Goal: Information Seeking & Learning: Learn about a topic

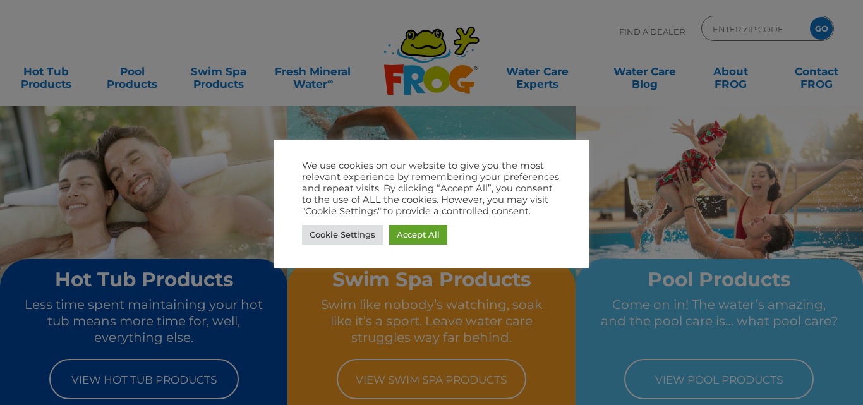
click at [407, 236] on link "Accept All" at bounding box center [418, 235] width 58 height 20
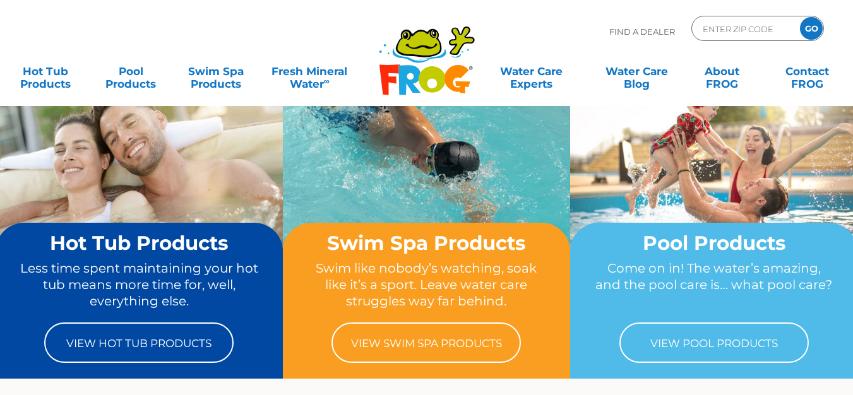
click at [468, 174] on img at bounding box center [426, 176] width 287 height 215
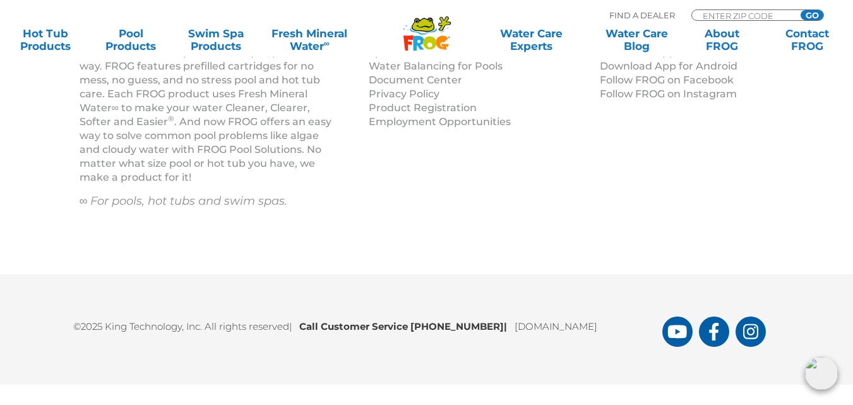
scroll to position [1763, 0]
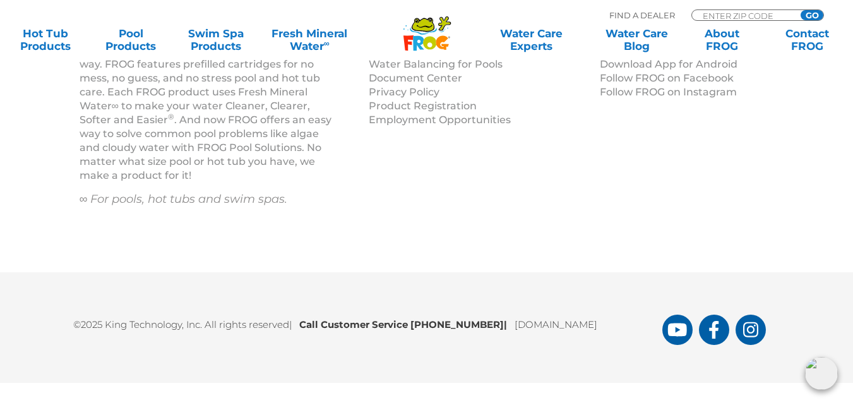
drag, startPoint x: 495, startPoint y: 327, endPoint x: 414, endPoint y: 334, distance: 80.5
click at [414, 334] on div "©2025 King Technology, Inc. All rights reserved | Call Customer Service 1-800-2…" at bounding box center [427, 327] width 758 height 35
copy b "1-800-222-0169"
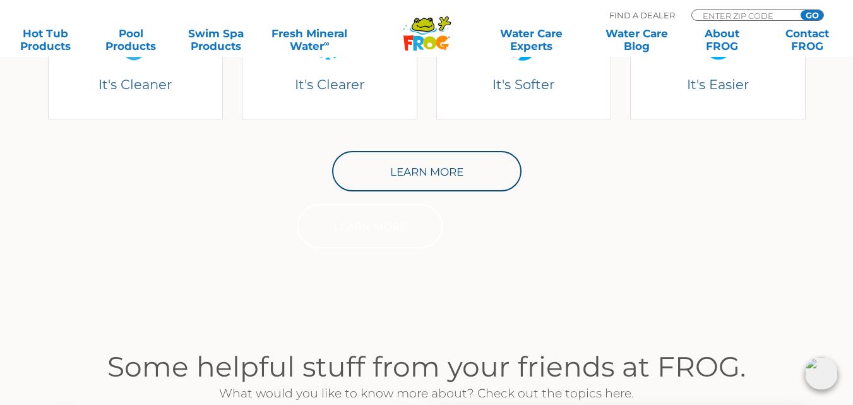
scroll to position [644, 0]
click at [745, 16] on input "Zip Code Form" at bounding box center [744, 15] width 85 height 11
type input "E MA"
click at [801, 10] on input "GO" at bounding box center [812, 15] width 23 height 10
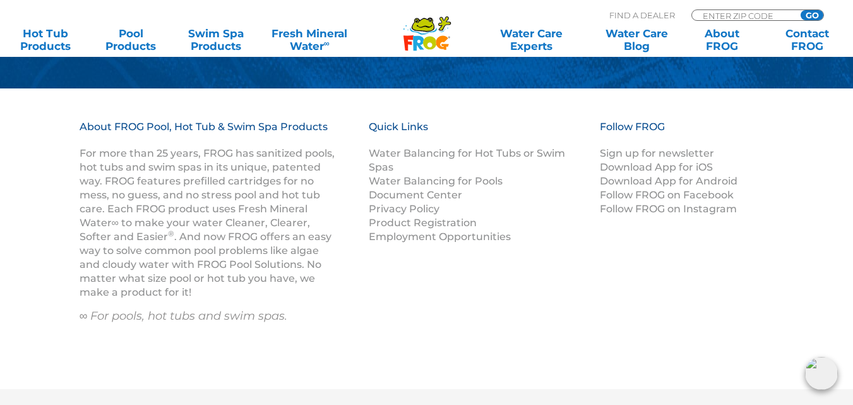
scroll to position [1031, 0]
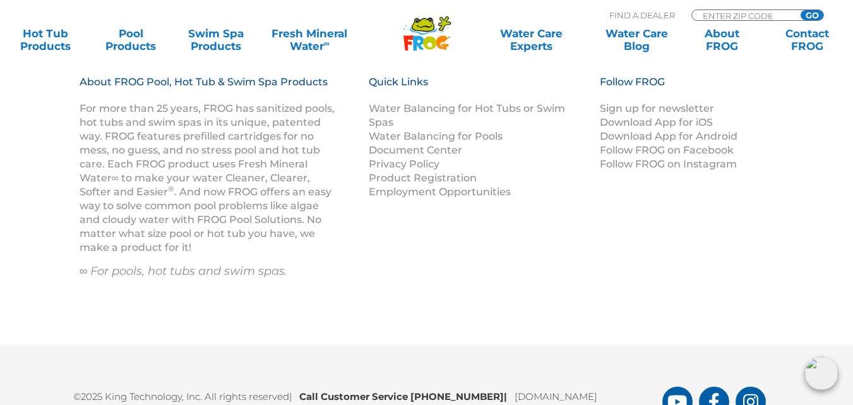
click at [599, 178] on div "Quick Links Water Balancing for Hot Tubs or Swim Spas Water Balancing for Pools…" at bounding box center [485, 140] width 232 height 130
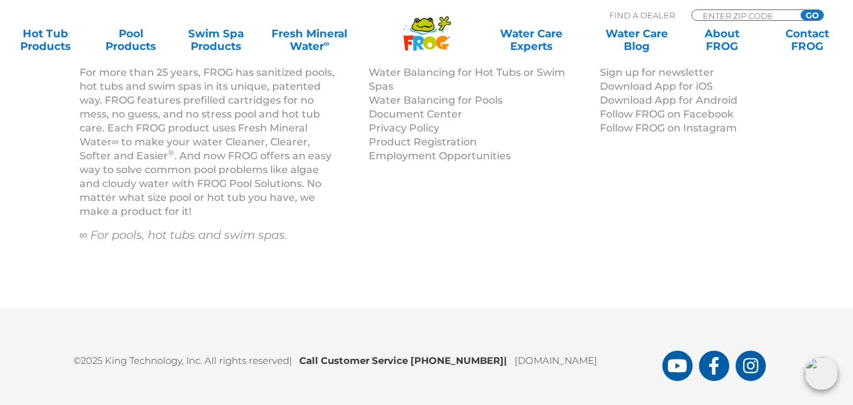
scroll to position [1101, 0]
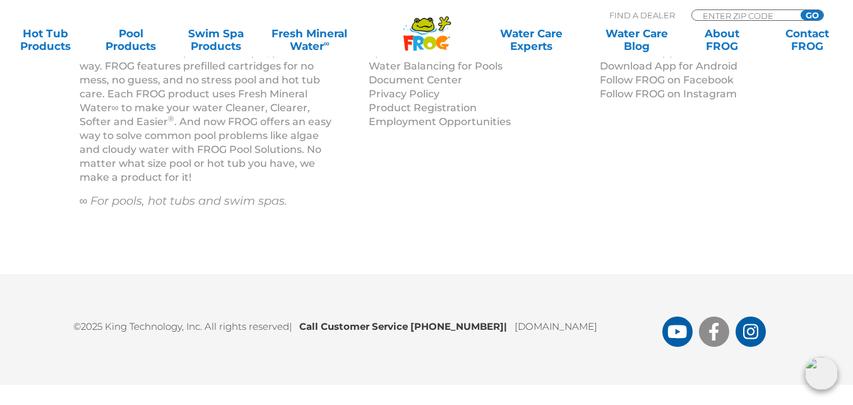
click at [713, 332] on icon "FROG Products Facebook Page" at bounding box center [713, 332] width 9 height 18
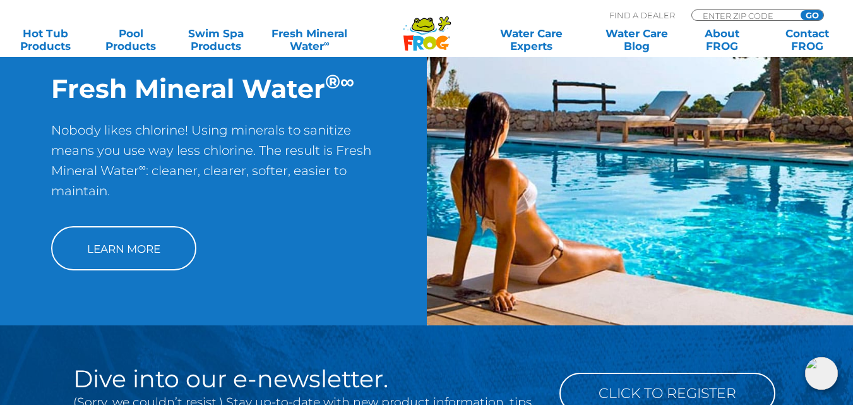
scroll to position [557, 0]
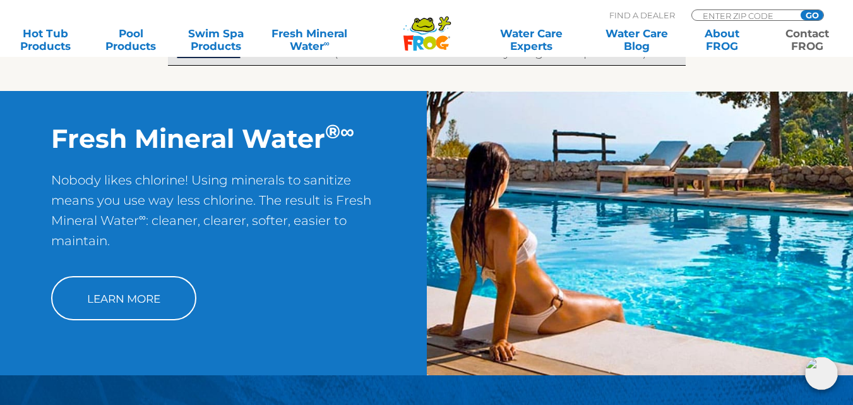
click at [809, 39] on link "Contact FROG" at bounding box center [807, 39] width 66 height 25
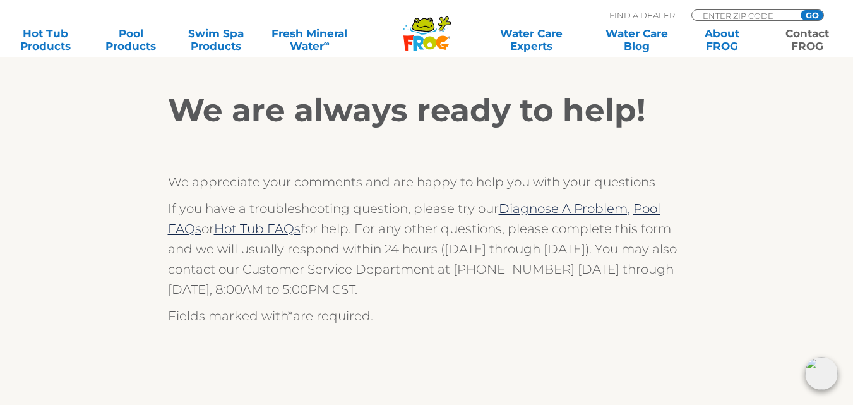
scroll to position [212, 0]
click at [265, 231] on link "Hot Tub FAQs" at bounding box center [257, 227] width 87 height 15
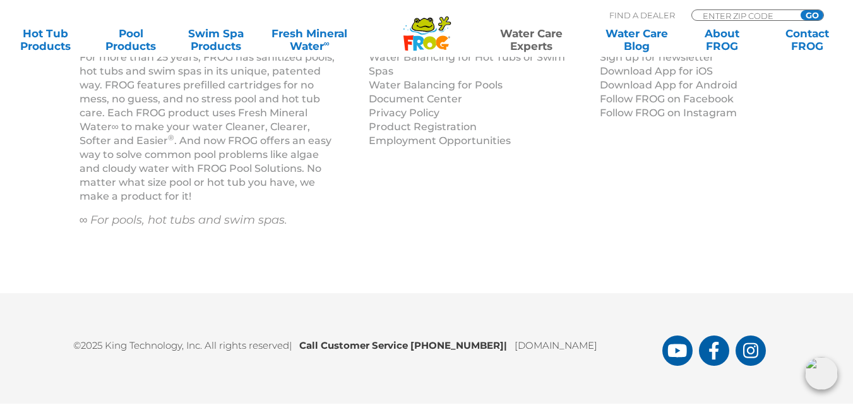
scroll to position [2193, 0]
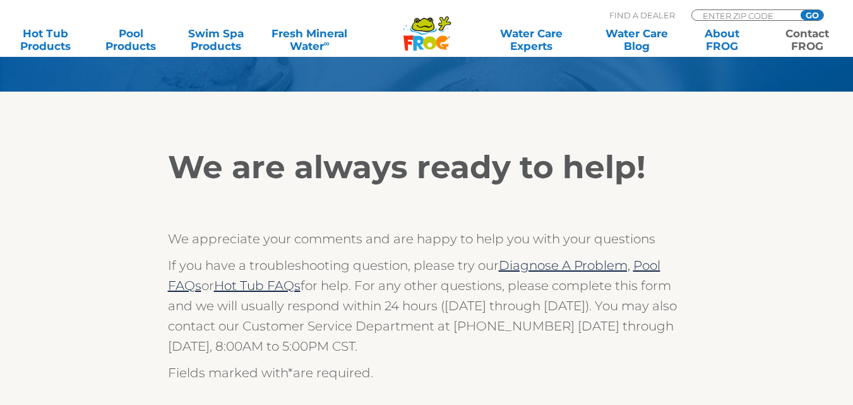
scroll to position [185, 0]
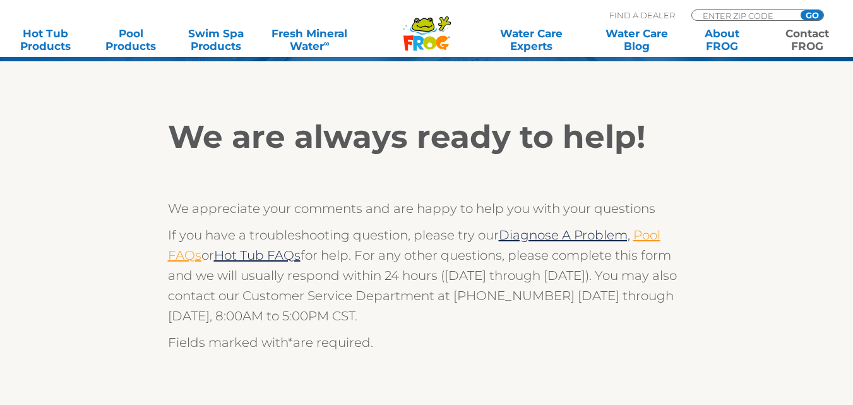
click at [175, 260] on link "Pool FAQs" at bounding box center [414, 244] width 493 height 35
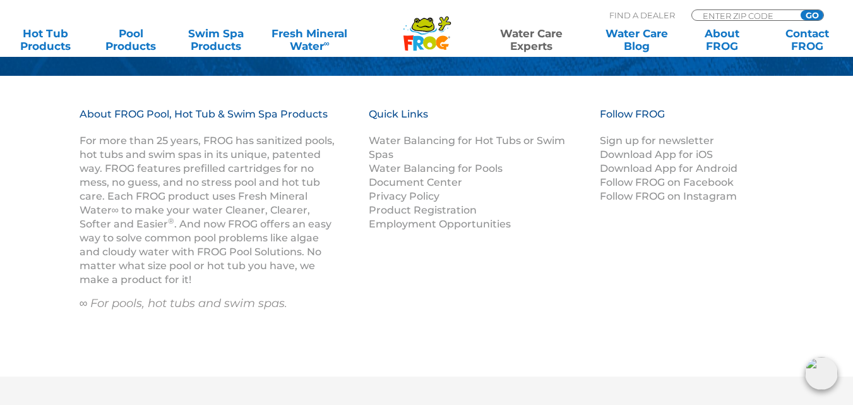
scroll to position [2826, 0]
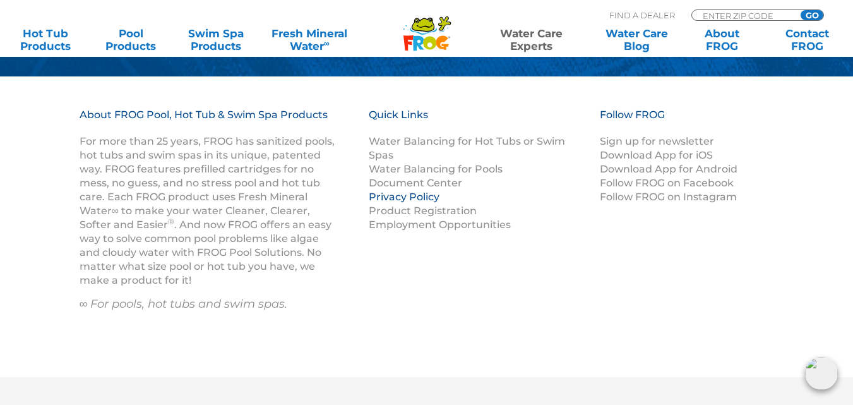
click at [402, 191] on link "Privacy Policy" at bounding box center [404, 197] width 71 height 12
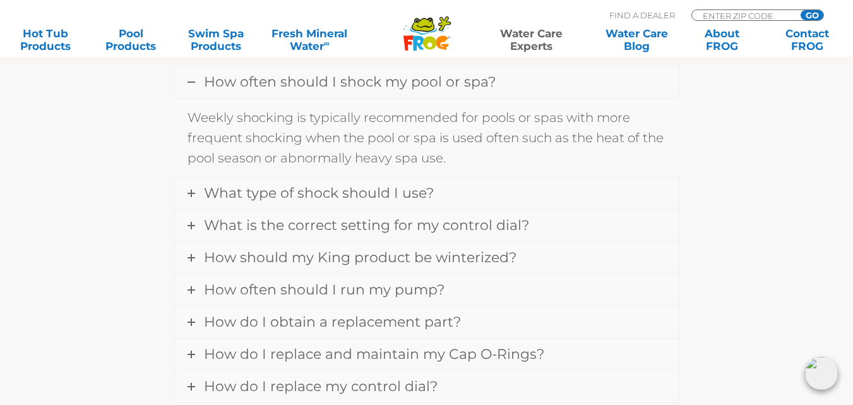
scroll to position [2291, 0]
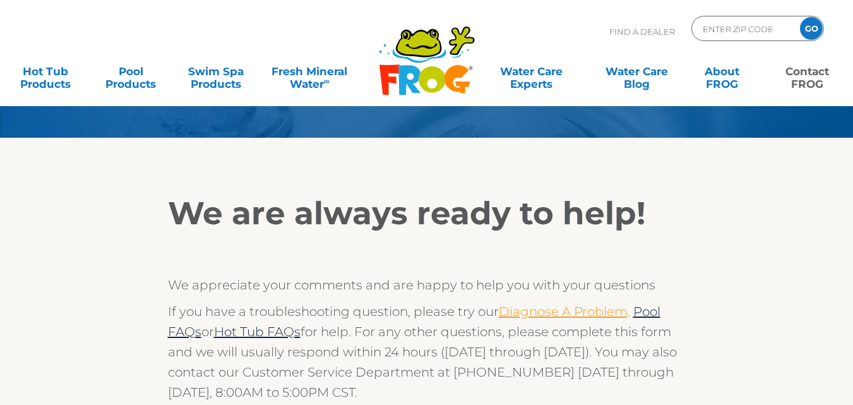
click at [548, 309] on link "Diagnose A Problem," at bounding box center [564, 311] width 131 height 15
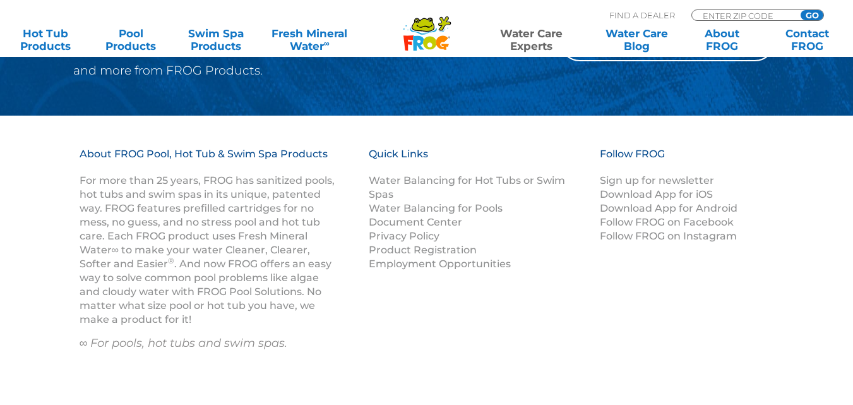
scroll to position [1128, 0]
